Goal: Task Accomplishment & Management: Manage account settings

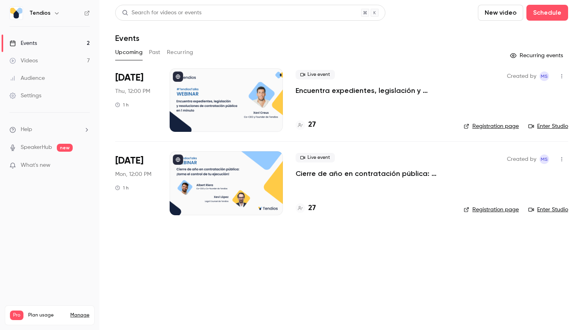
click at [331, 92] on p "Encuentra expedientes, legislación y resoluciones de contratación pública en 1 …" at bounding box center [373, 91] width 155 height 10
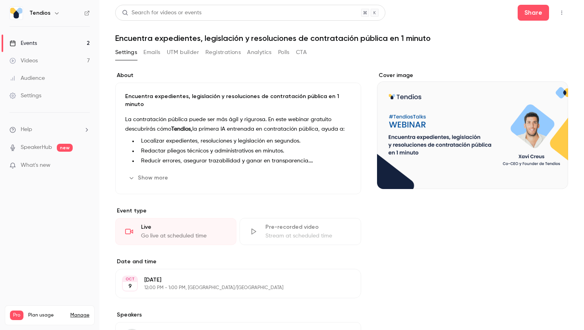
click at [222, 49] on button "Registrations" at bounding box center [222, 52] width 35 height 13
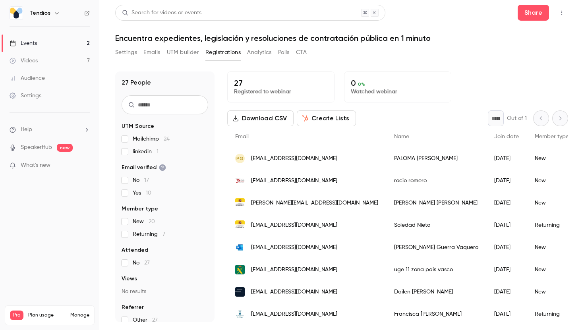
click at [141, 152] on span "linkedin 1" at bounding box center [146, 152] width 26 height 8
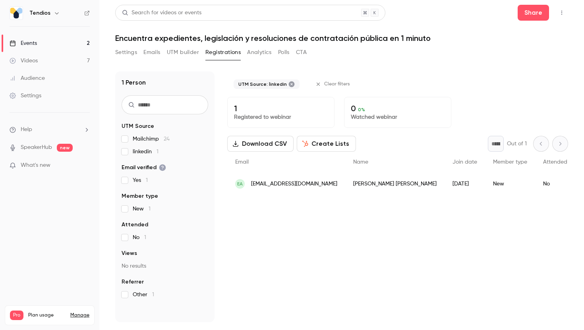
click at [133, 149] on span "linkedin 1" at bounding box center [146, 152] width 26 height 8
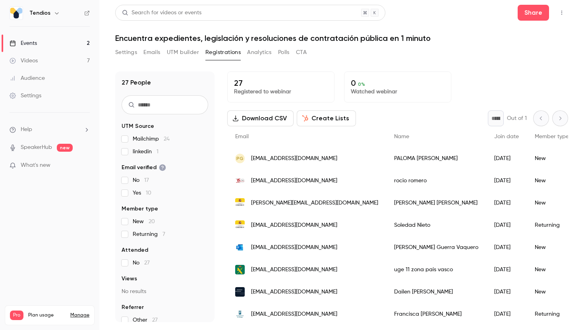
click at [160, 55] on button "Emails" at bounding box center [151, 52] width 17 height 13
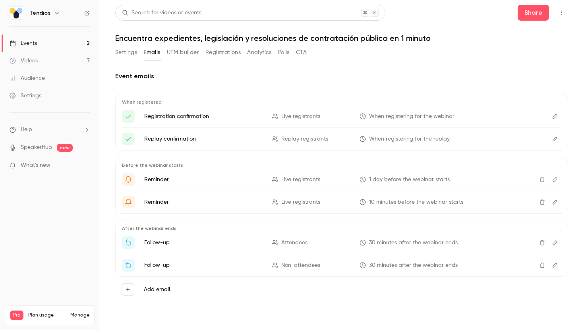
click at [132, 51] on button "Settings" at bounding box center [126, 52] width 22 height 13
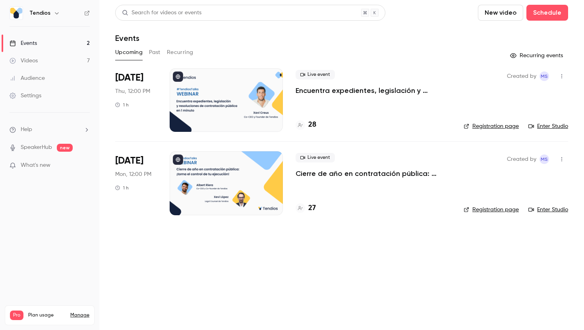
click at [220, 90] on div at bounding box center [226, 100] width 113 height 64
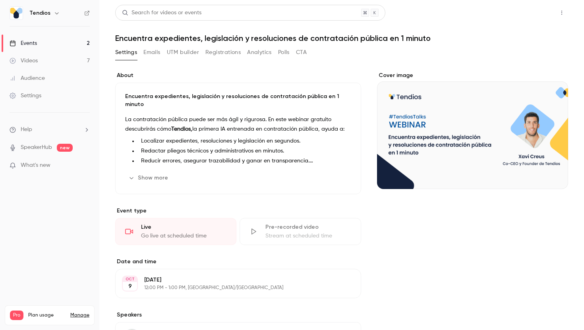
click at [536, 7] on button "Share" at bounding box center [533, 13] width 31 height 16
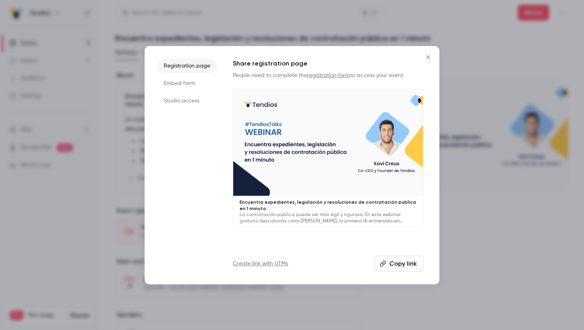
click at [426, 54] on icon "Close" at bounding box center [429, 57] width 10 height 6
